Goal: Task Accomplishment & Management: Manage account settings

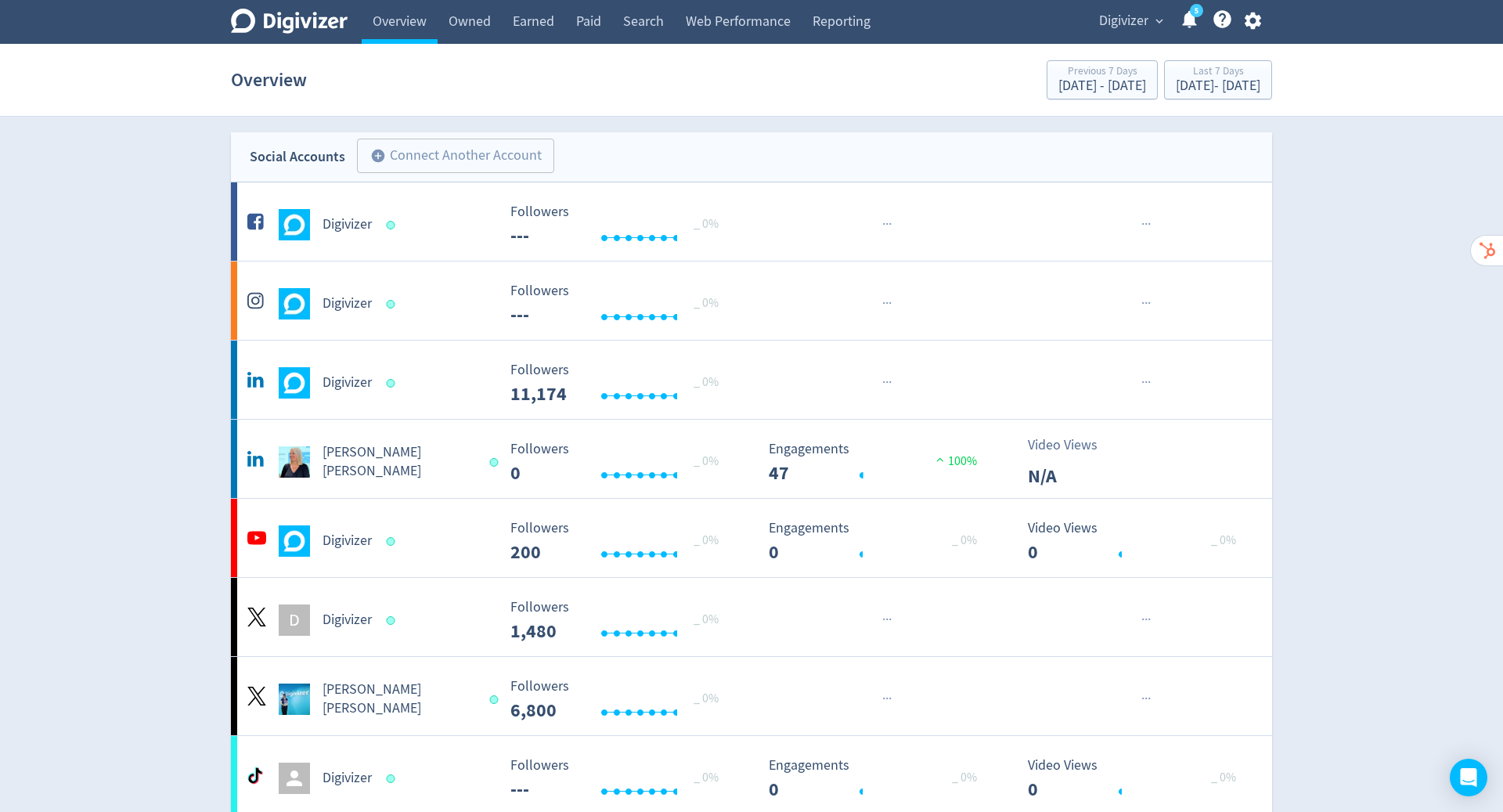
click at [1252, 20] on icon "button" at bounding box center [1253, 20] width 21 height 21
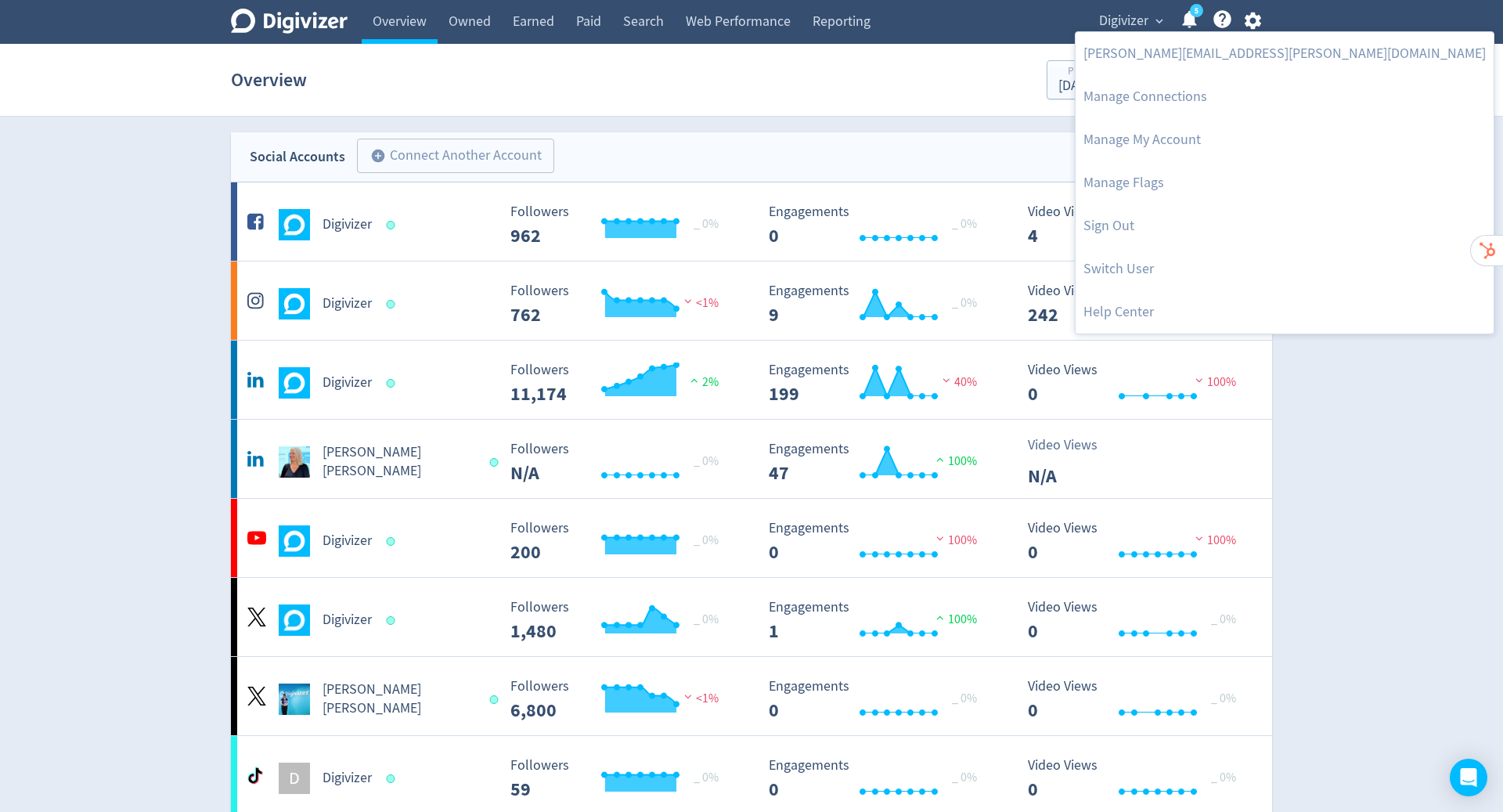
click at [1131, 265] on link "Switch User" at bounding box center [1284, 269] width 418 height 43
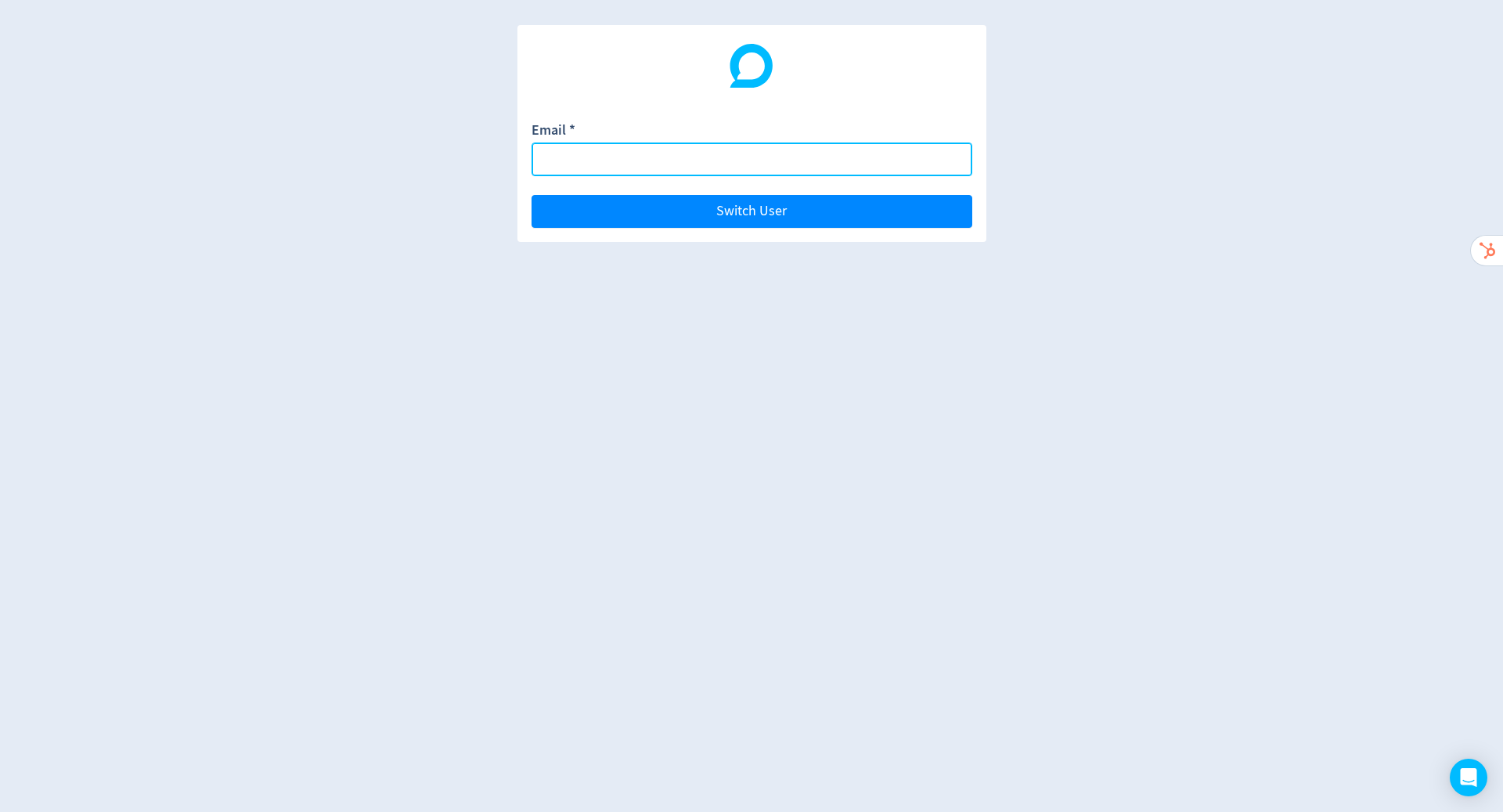
click at [689, 157] on input "Email *" at bounding box center [752, 159] width 441 height 34
paste input "[PERSON_NAME][EMAIL_ADDRESS][DOMAIN_NAME]"
type input "[PERSON_NAME][EMAIL_ADDRESS][DOMAIN_NAME]"
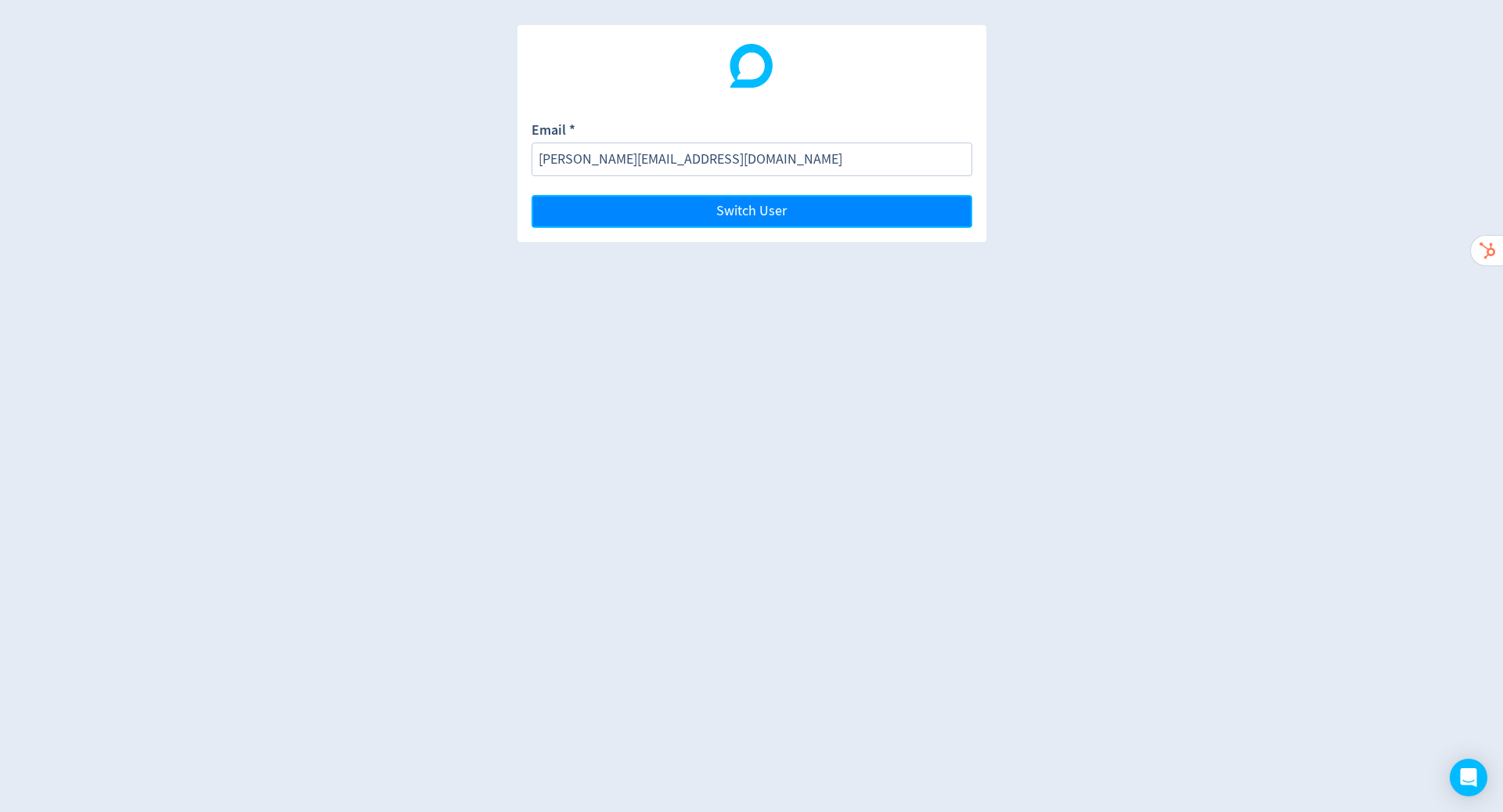
click at [860, 208] on button "Switch User" at bounding box center [752, 211] width 441 height 33
